Goal: Information Seeking & Learning: Learn about a topic

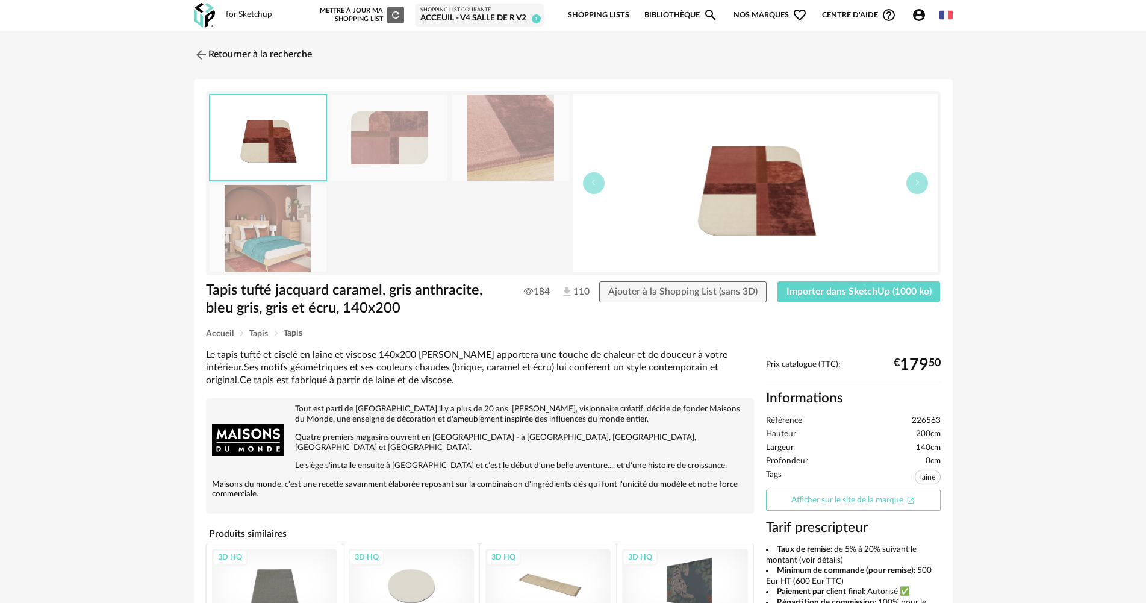
click at [884, 502] on link "Afficher sur le site de la marque Open In New icon" at bounding box center [853, 500] width 175 height 21
click at [210, 51] on link "Retourner à la recherche" at bounding box center [250, 55] width 118 height 26
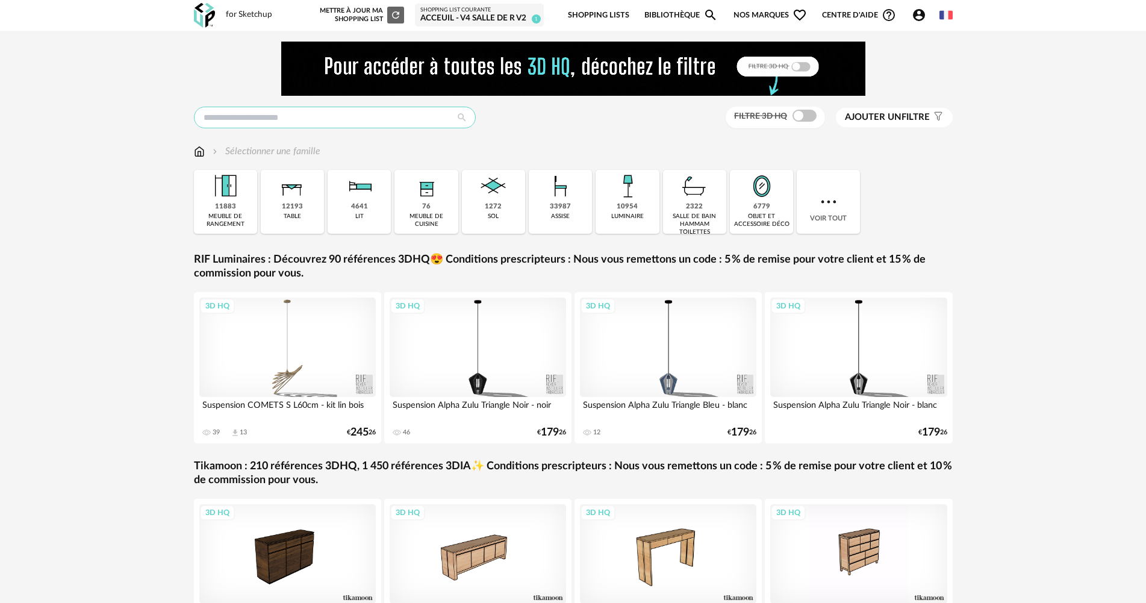
click at [348, 113] on input "text" at bounding box center [335, 118] width 282 height 22
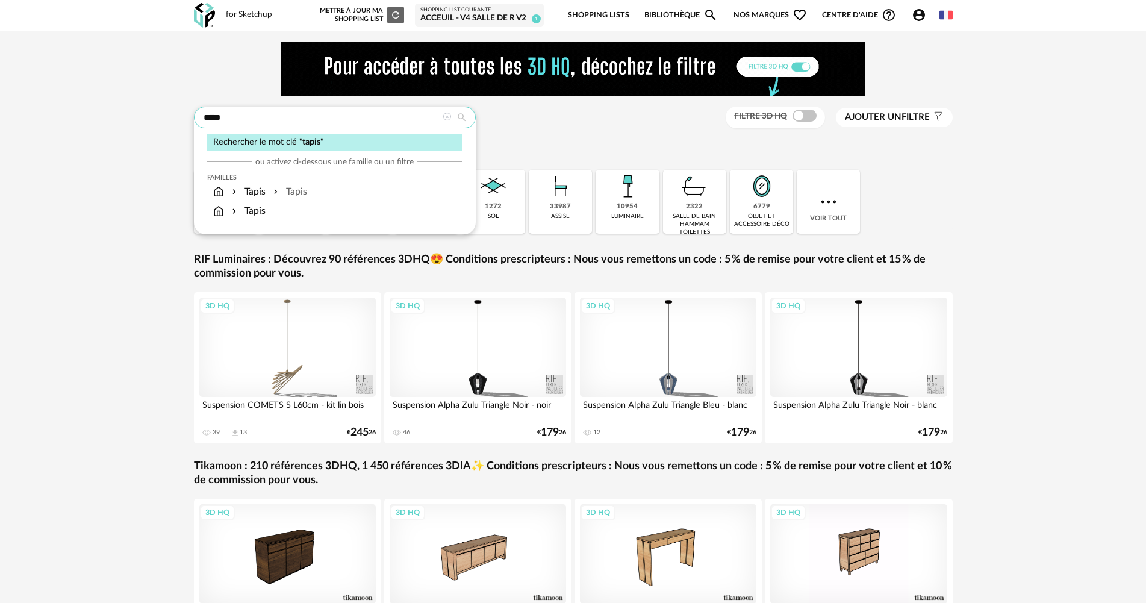
type input "*****"
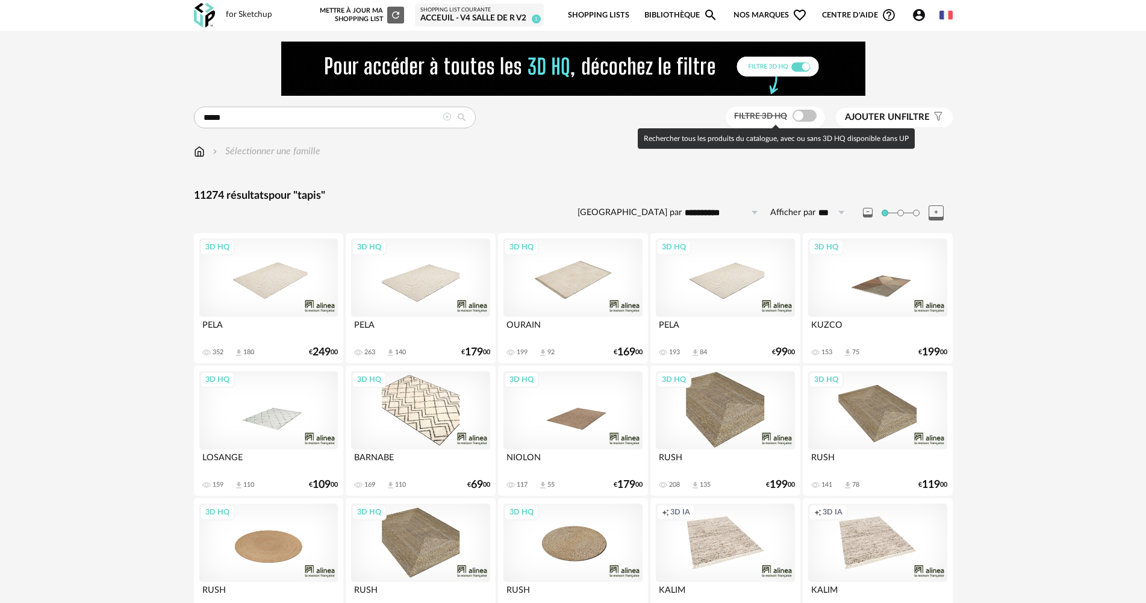
click at [809, 118] on span at bounding box center [805, 116] width 24 height 12
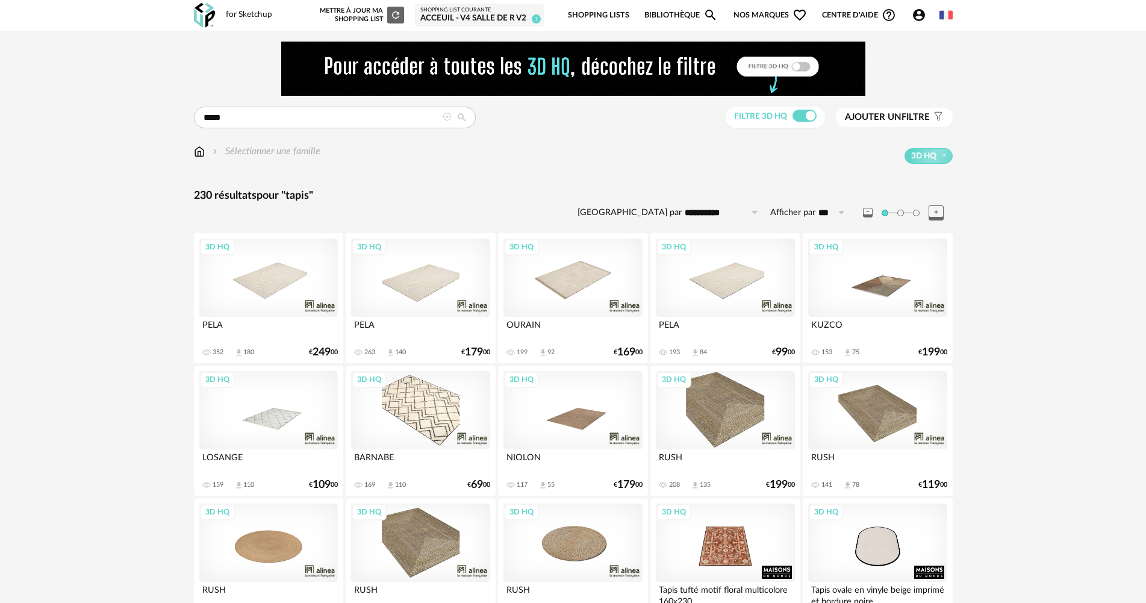
click at [924, 119] on span "Ajouter un filtre" at bounding box center [887, 117] width 85 height 12
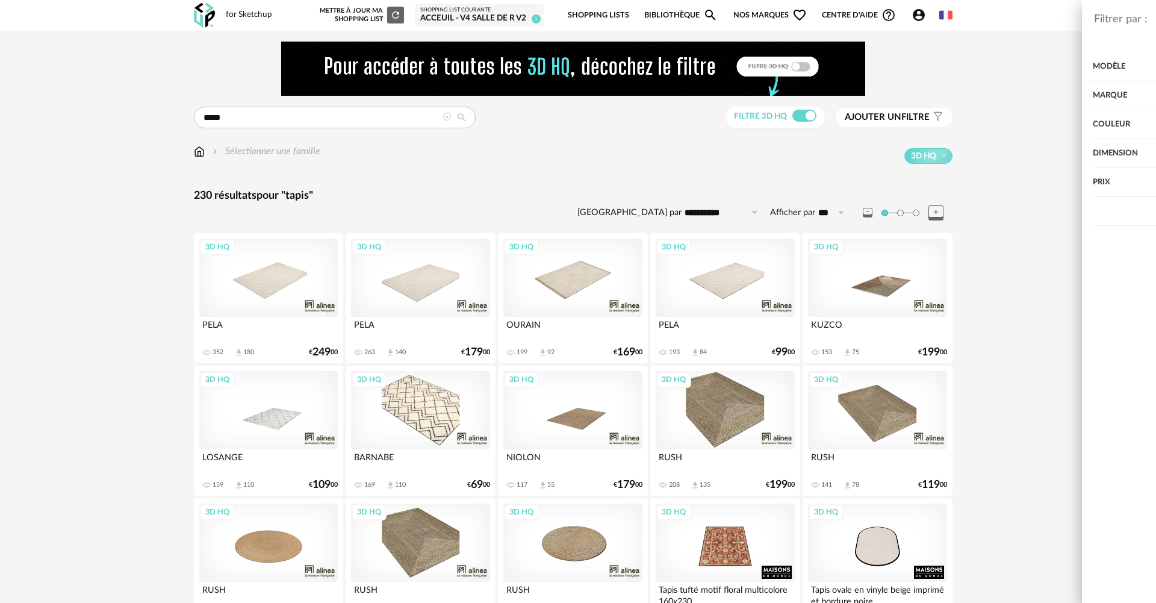
click at [853, 125] on div "Couleur" at bounding box center [976, 124] width 313 height 29
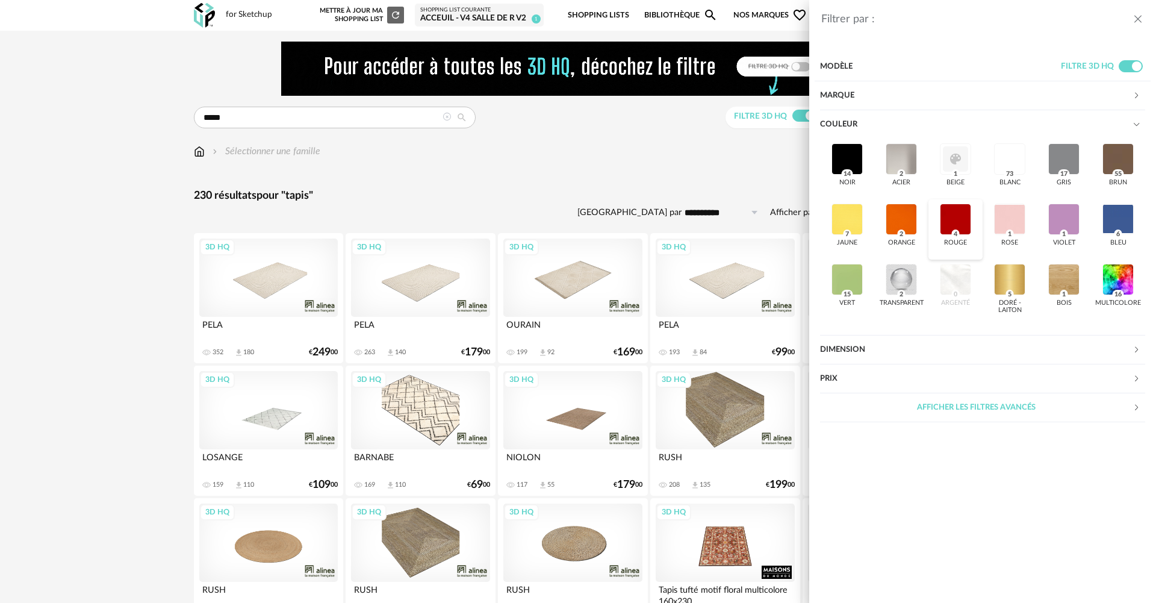
click at [962, 220] on div at bounding box center [955, 219] width 31 height 31
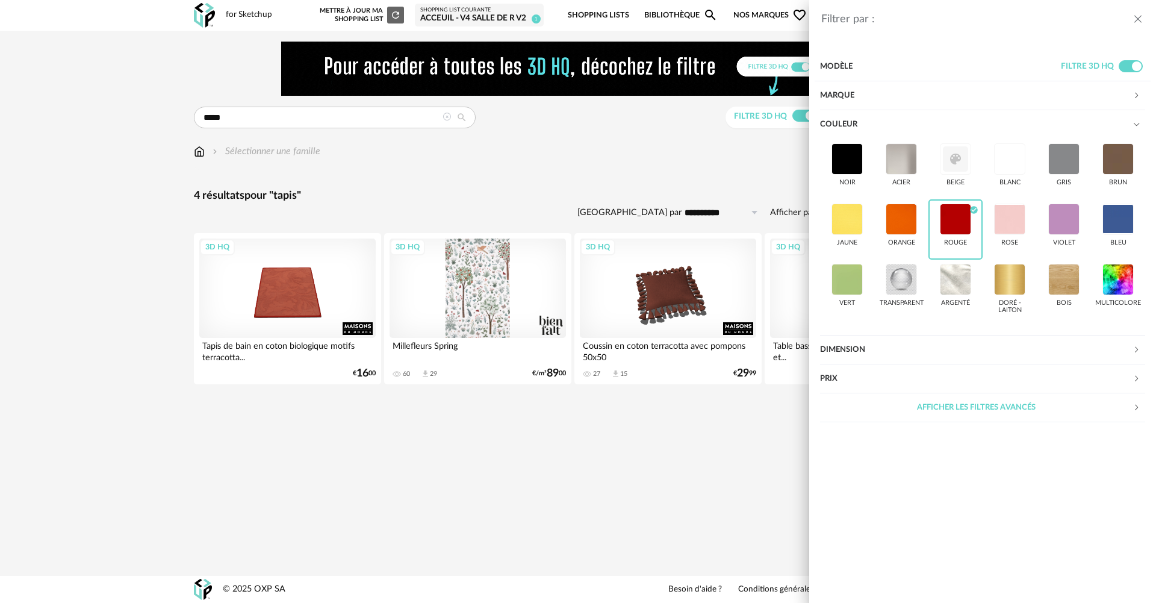
click at [449, 434] on div "Filtrer par : Modèle Filtre 3D HQ Marque &tradition 0 101 Copenhagen 0 366 Conc…" at bounding box center [578, 301] width 1156 height 603
